Goal: Task Accomplishment & Management: Use online tool/utility

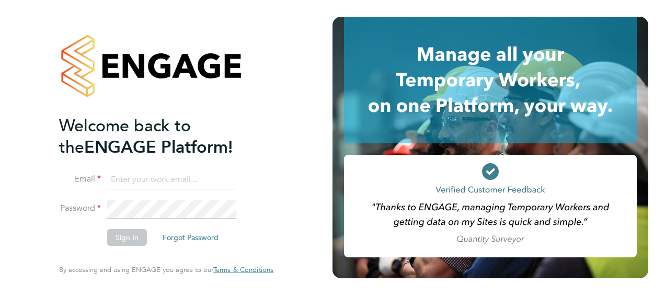
click at [134, 175] on input at bounding box center [171, 180] width 129 height 19
type input "sarah.porcas@justice.gov.uk"
click at [126, 236] on button "Sign In" at bounding box center [127, 237] width 40 height 17
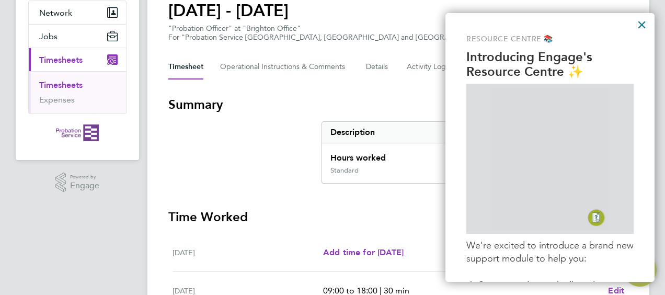
scroll to position [105, 0]
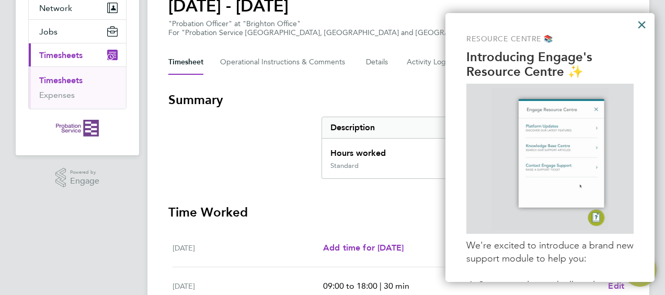
click at [645, 23] on button "×" at bounding box center [642, 24] width 10 height 17
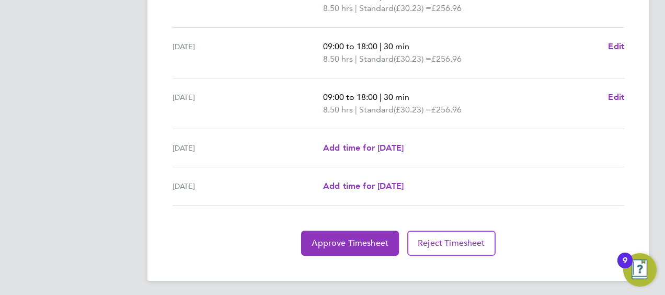
scroll to position [446, 0]
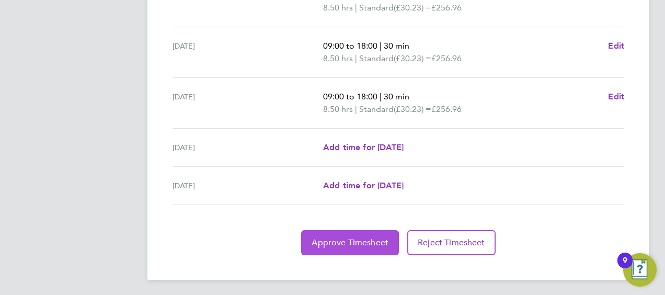
click at [355, 241] on span "Approve Timesheet" at bounding box center [350, 243] width 77 height 10
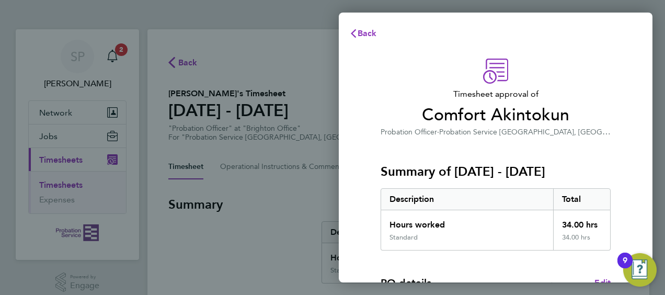
click at [36, 10] on div "Back Timesheet approval of Comfort Akintokun Probation Officer · Probation Serv…" at bounding box center [332, 147] width 665 height 295
click at [308, 51] on div "Back Timesheet approval of Comfort Akintokun Probation Officer · Probation Serv…" at bounding box center [332, 147] width 665 height 295
click at [313, 7] on div "Back Timesheet approval of Comfort Akintokun Probation Officer · Probation Serv…" at bounding box center [332, 147] width 665 height 295
